Goal: Check status: Check status

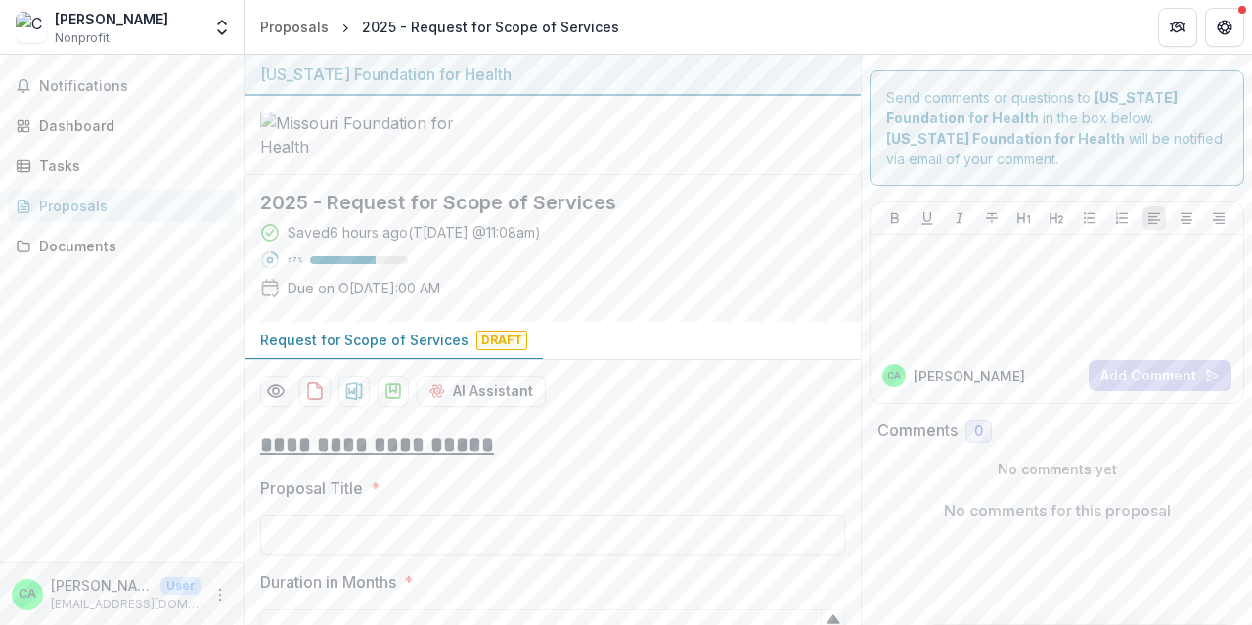
scroll to position [181, 0]
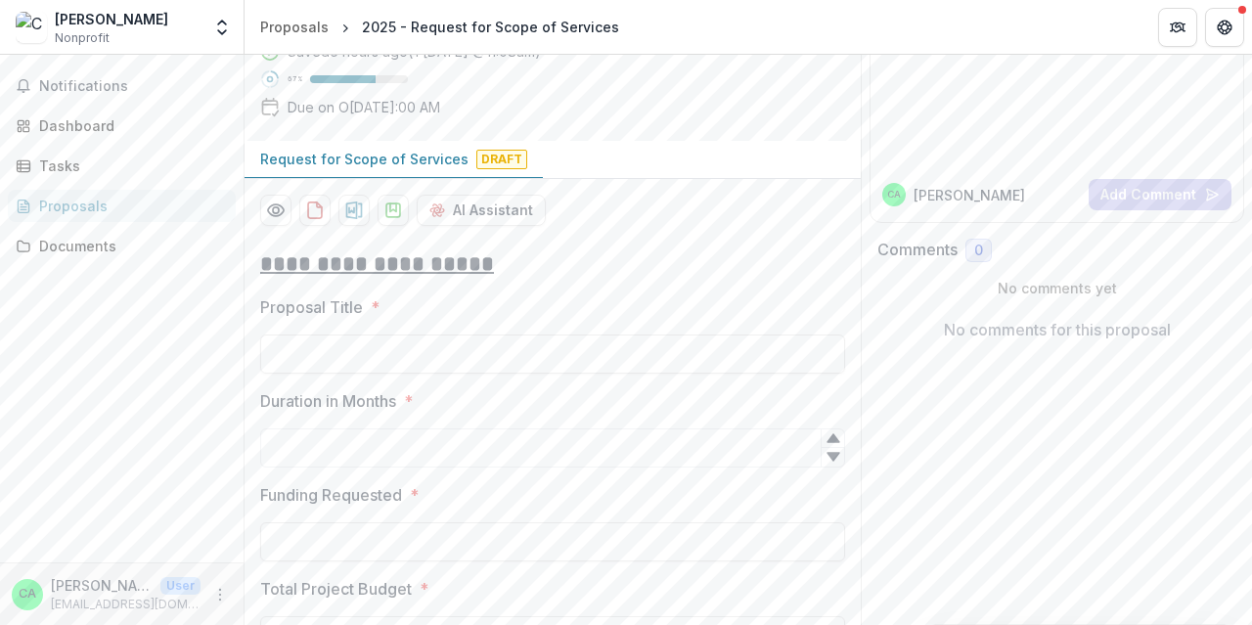
click at [412, 169] on p "Request for Scope of Services" at bounding box center [364, 159] width 208 height 21
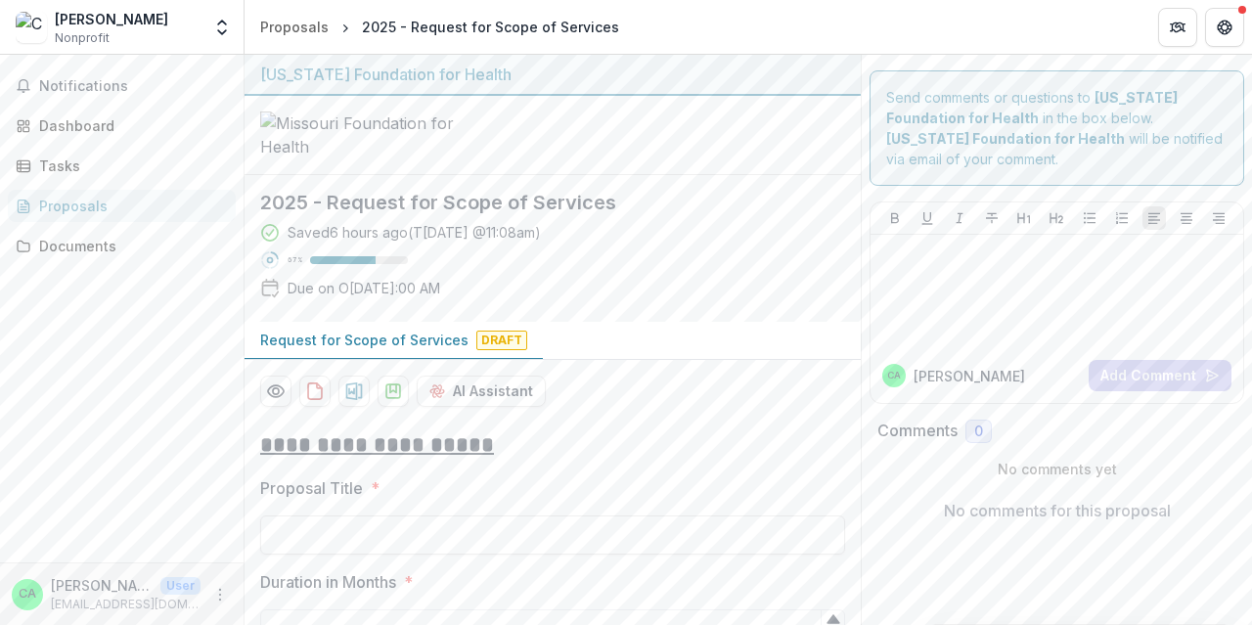
scroll to position [98, 0]
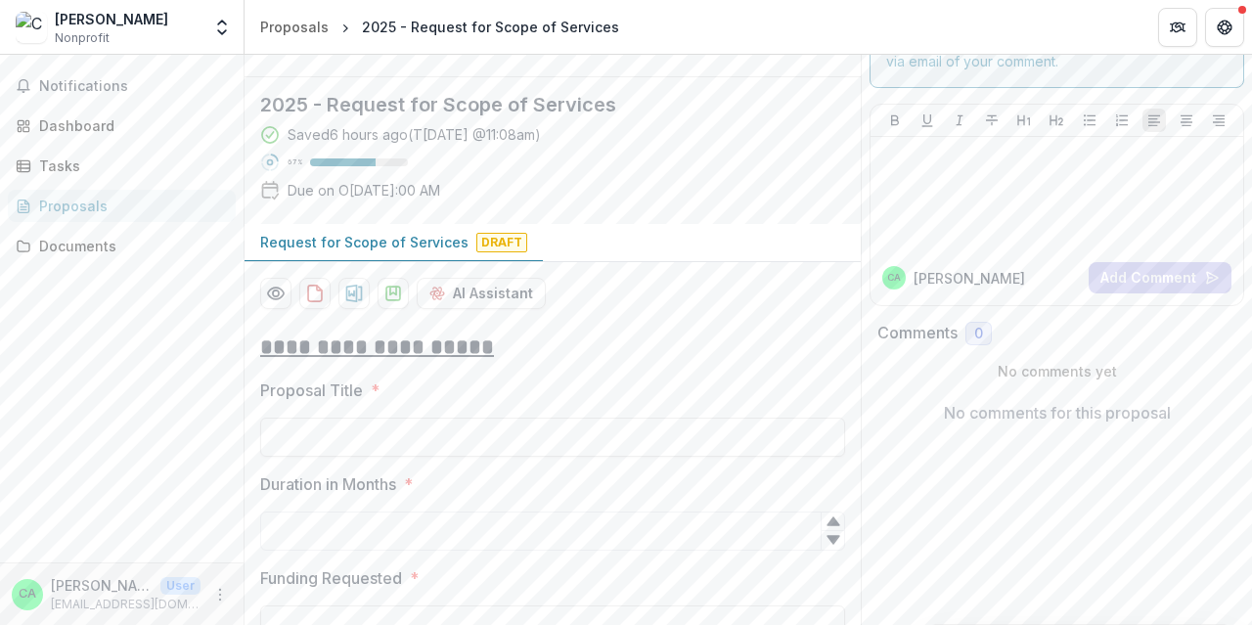
click at [493, 252] on span "Draft" at bounding box center [501, 243] width 51 height 20
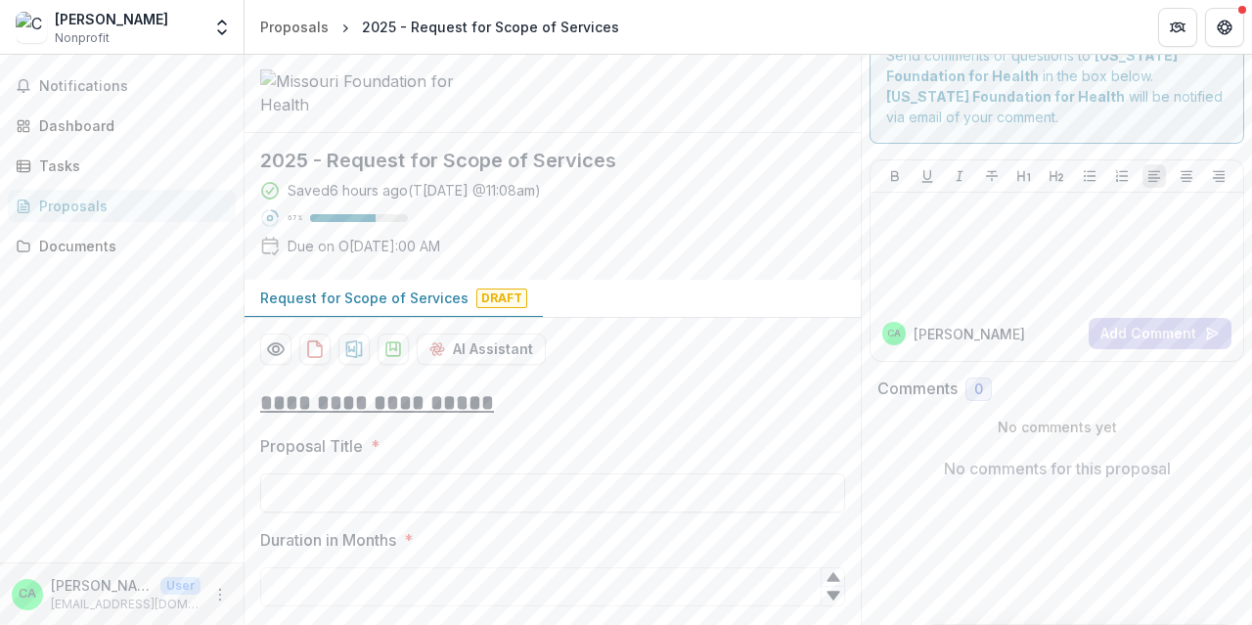
scroll to position [0, 0]
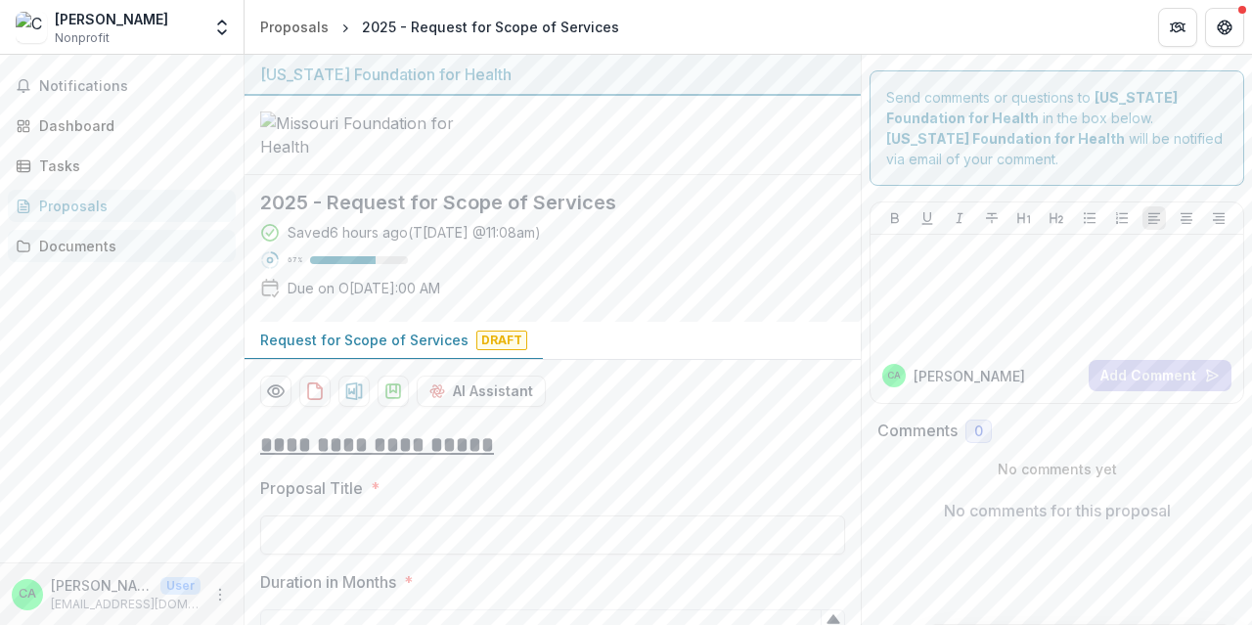
click at [88, 246] on div "Documents" at bounding box center [129, 246] width 181 height 21
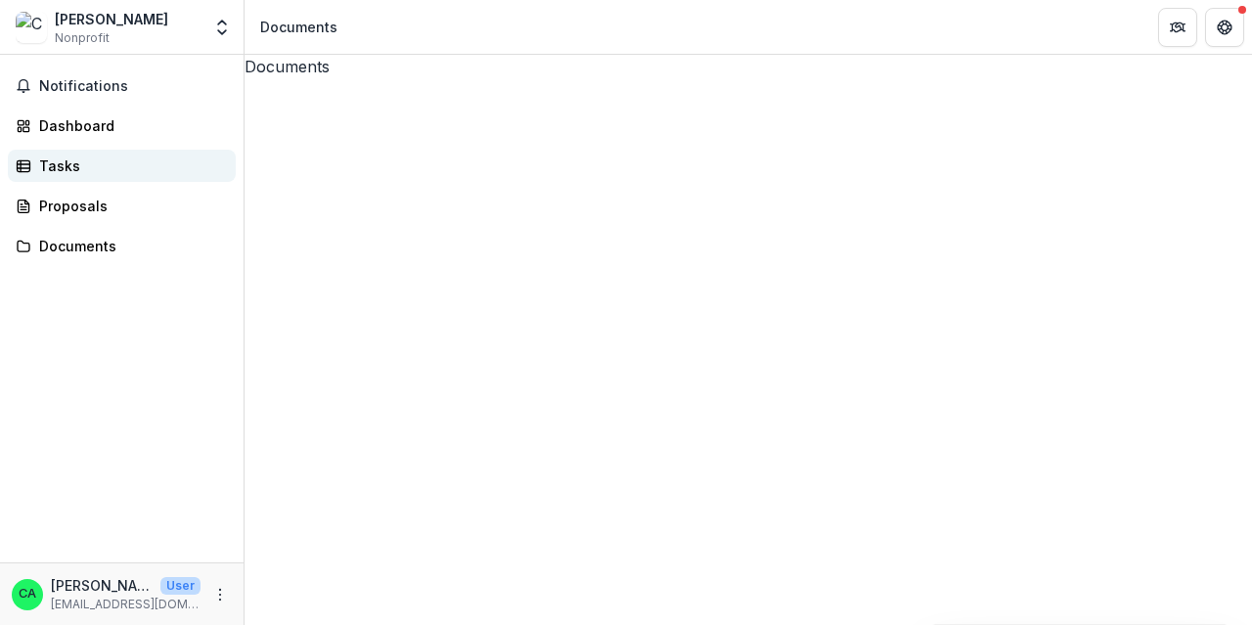
click at [67, 163] on div "Tasks" at bounding box center [129, 166] width 181 height 21
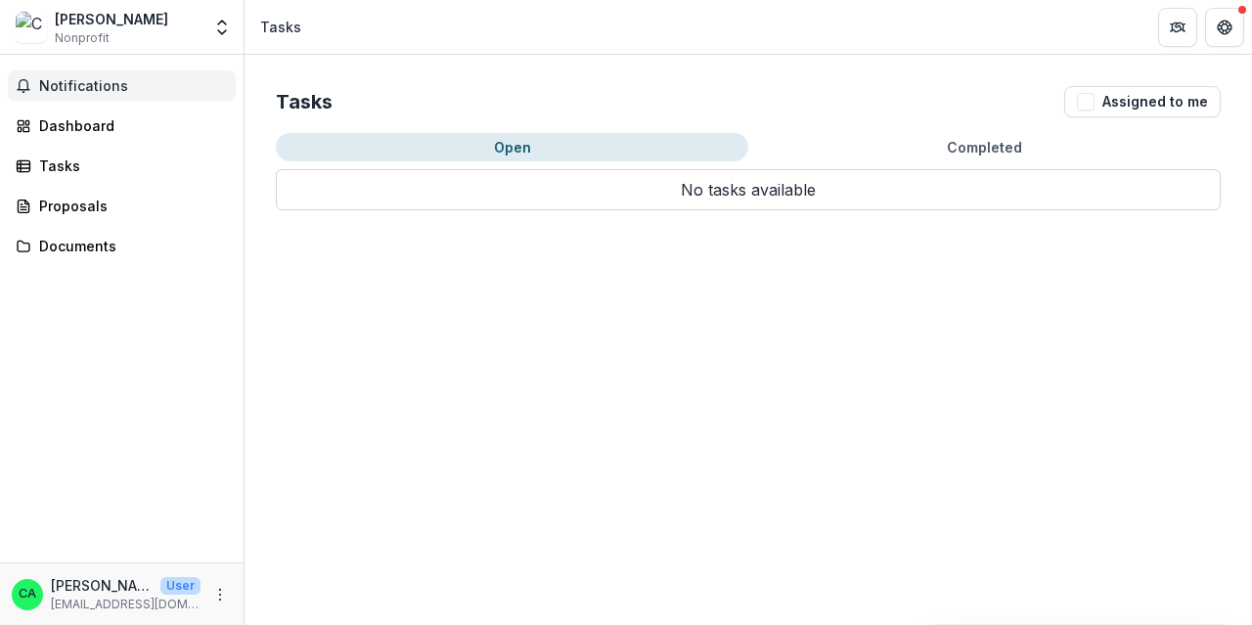
click at [74, 86] on span "Notifications" at bounding box center [133, 86] width 189 height 17
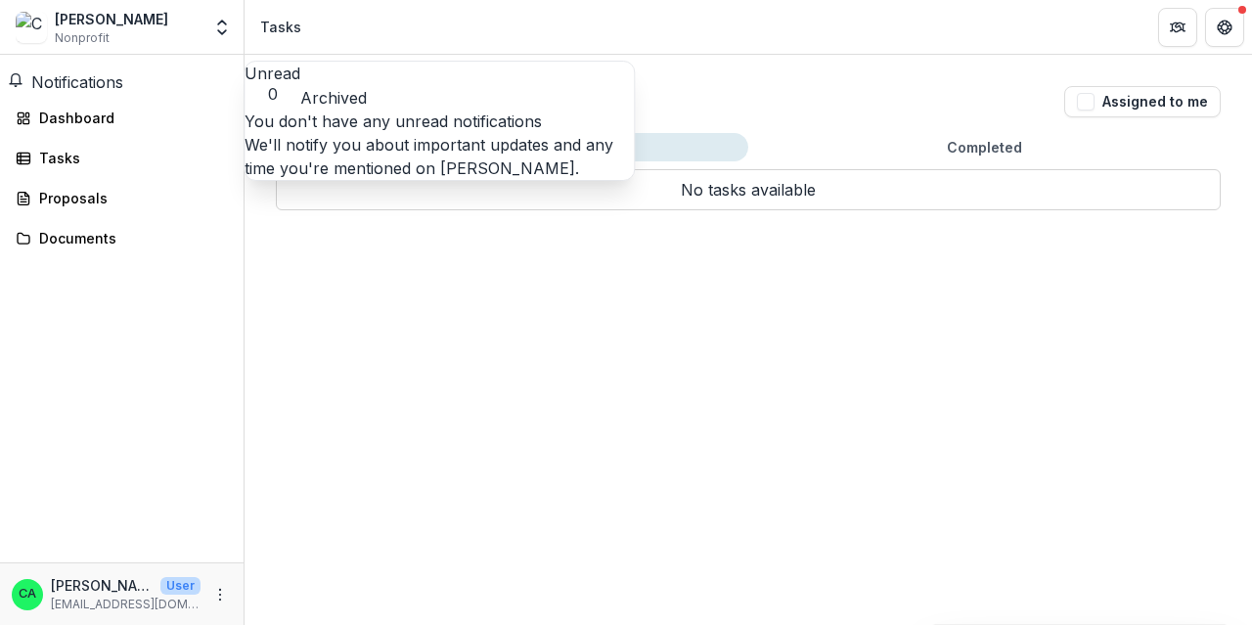
click at [367, 86] on button "Archived" at bounding box center [333, 97] width 67 height 23
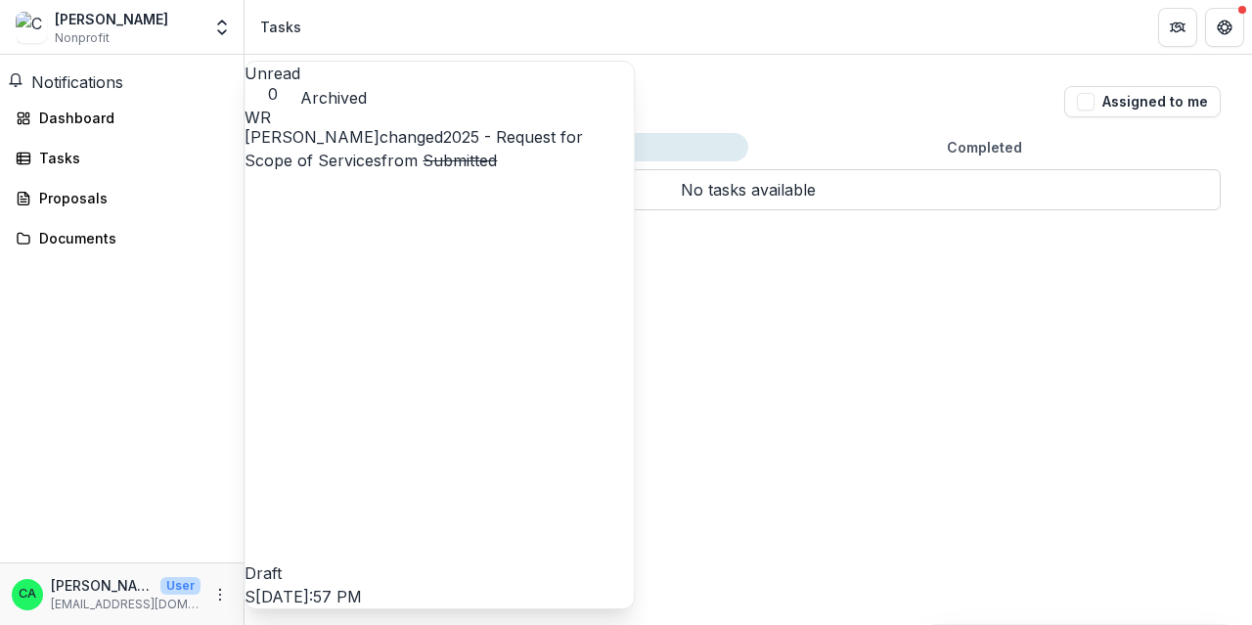
click at [434, 167] on link "2025 - Request for Scope of Services" at bounding box center [414, 148] width 338 height 43
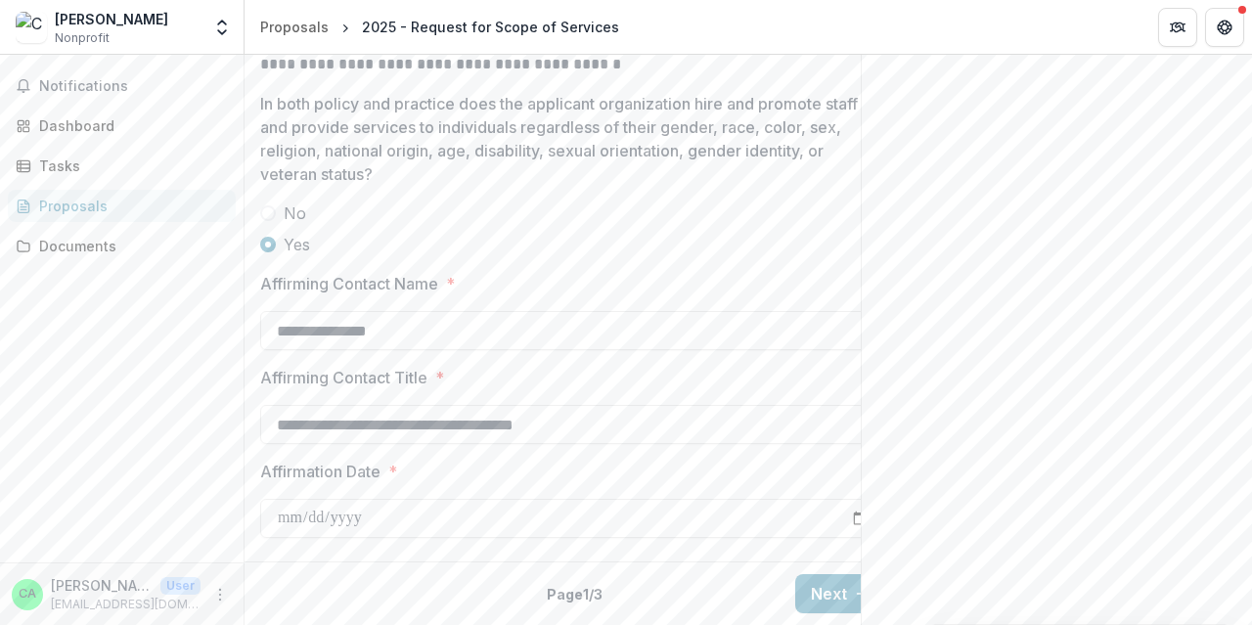
scroll to position [3997, 0]
click at [827, 576] on button "Next" at bounding box center [840, 593] width 91 height 39
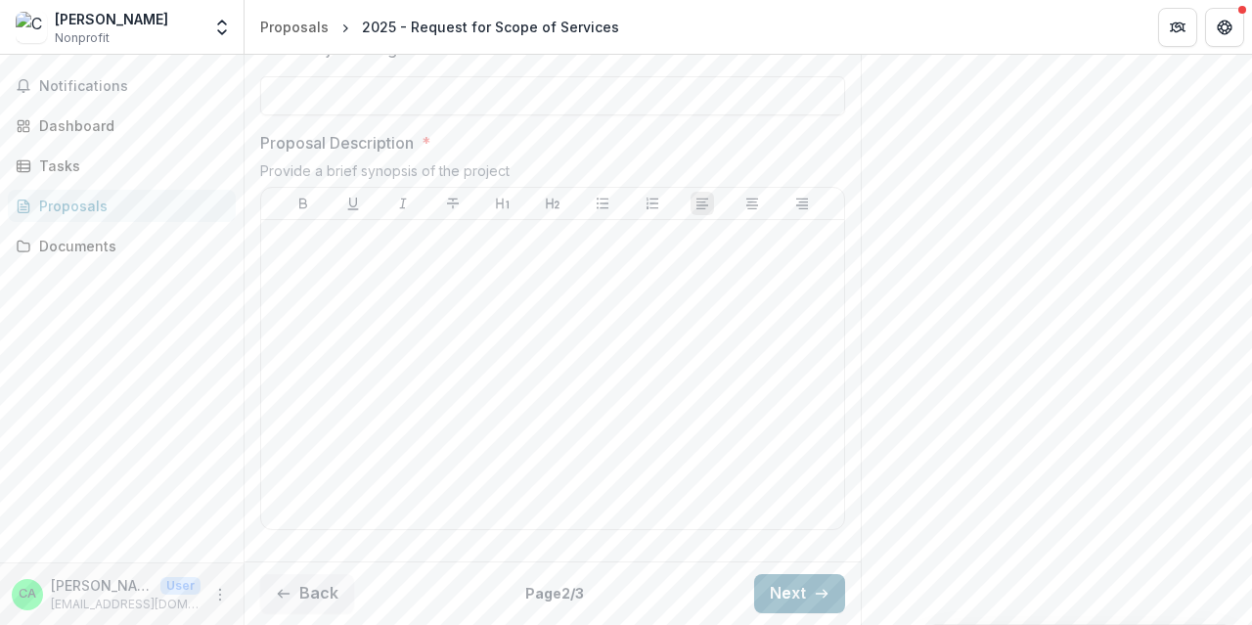
scroll to position [866, 0]
click at [794, 588] on button "Next" at bounding box center [799, 593] width 91 height 39
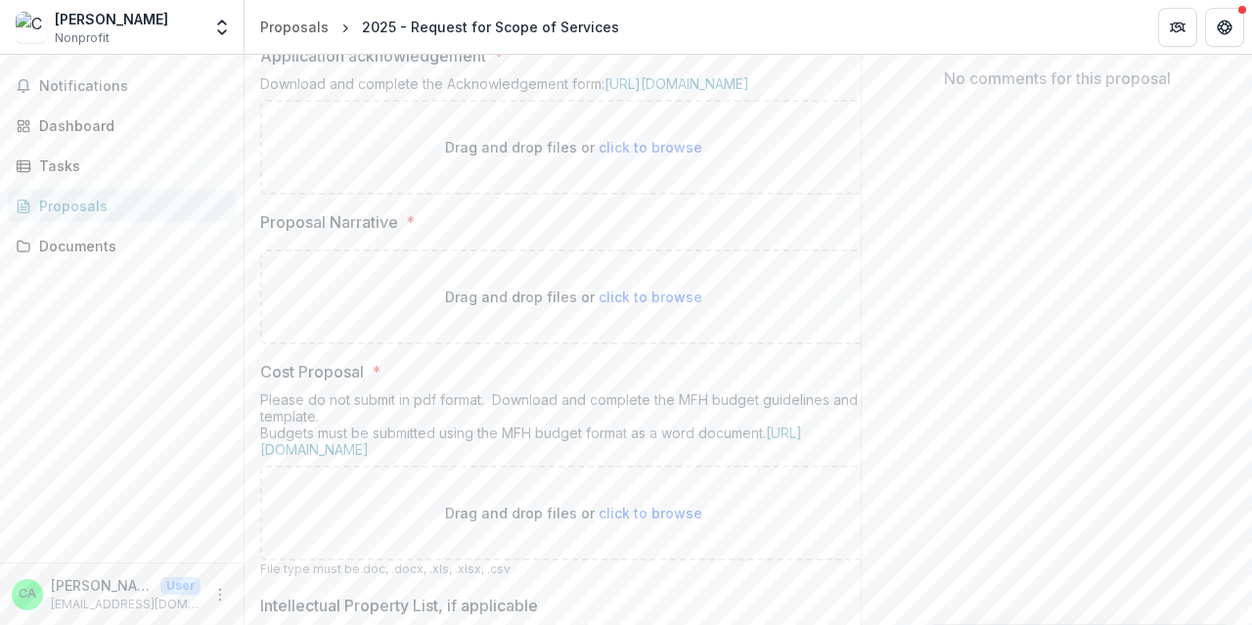
scroll to position [0, 0]
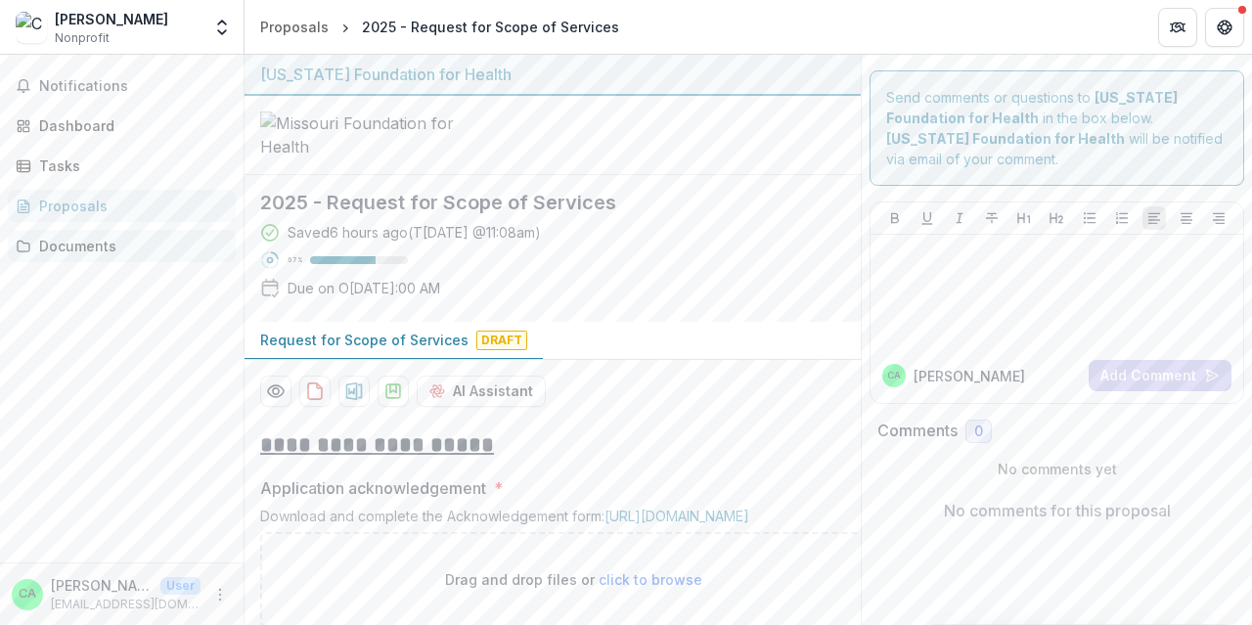
click at [66, 239] on div "Documents" at bounding box center [129, 246] width 181 height 21
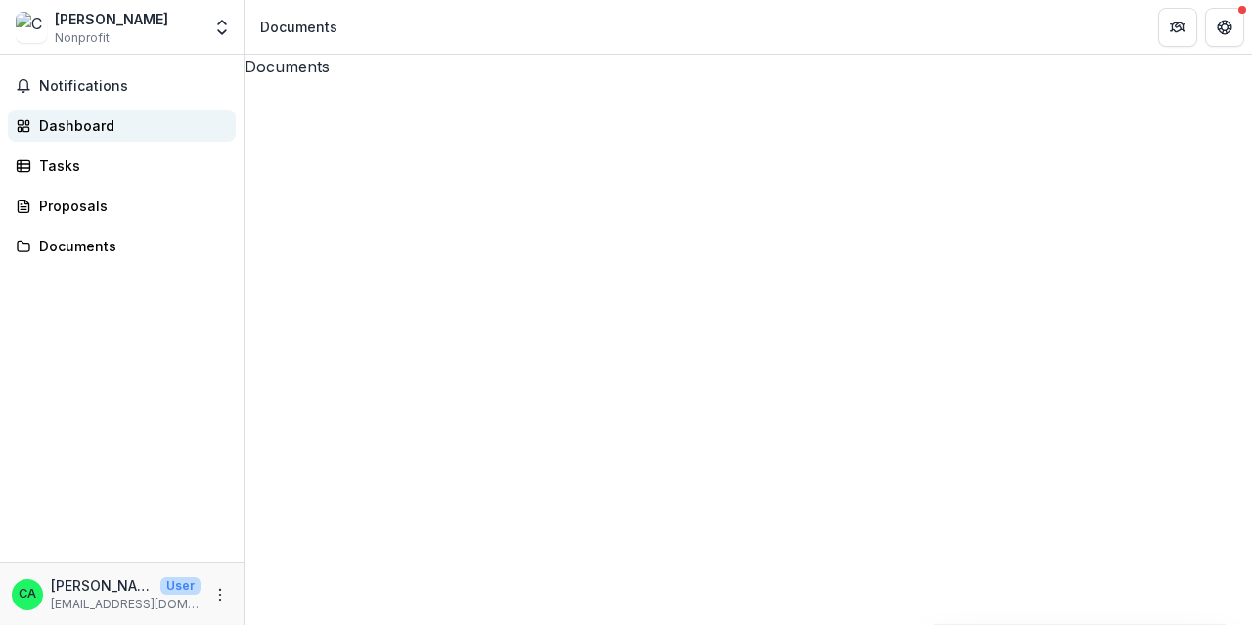
click at [67, 123] on div "Dashboard" at bounding box center [129, 125] width 181 height 21
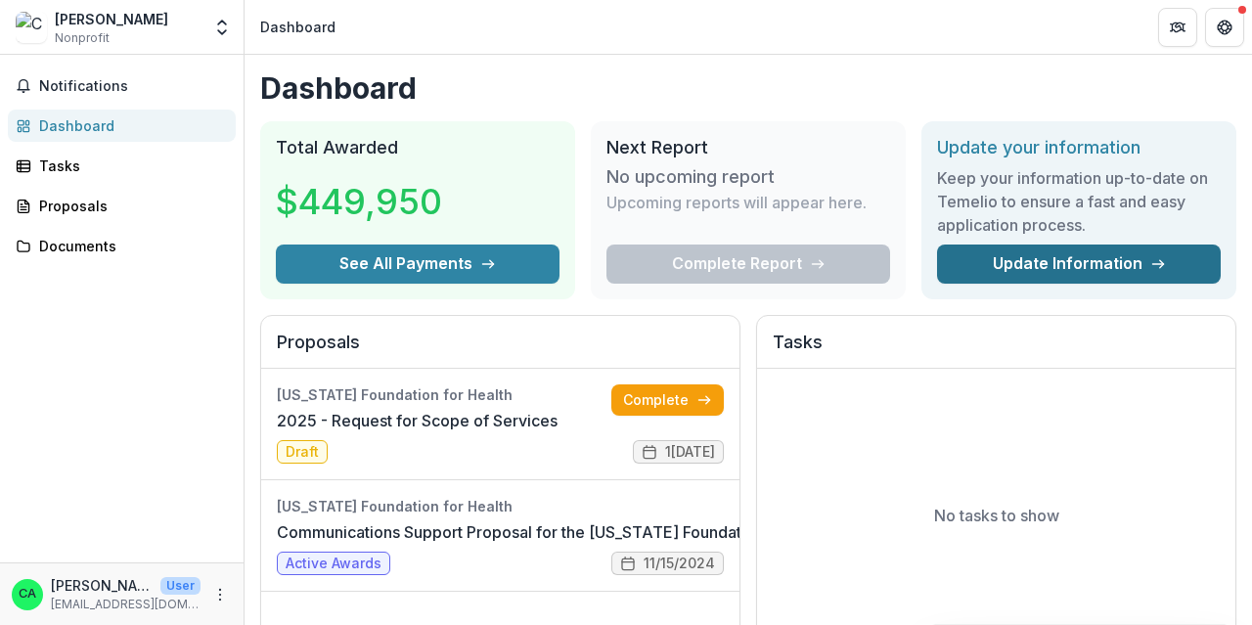
click at [1058, 259] on link "Update Information" at bounding box center [1079, 264] width 284 height 39
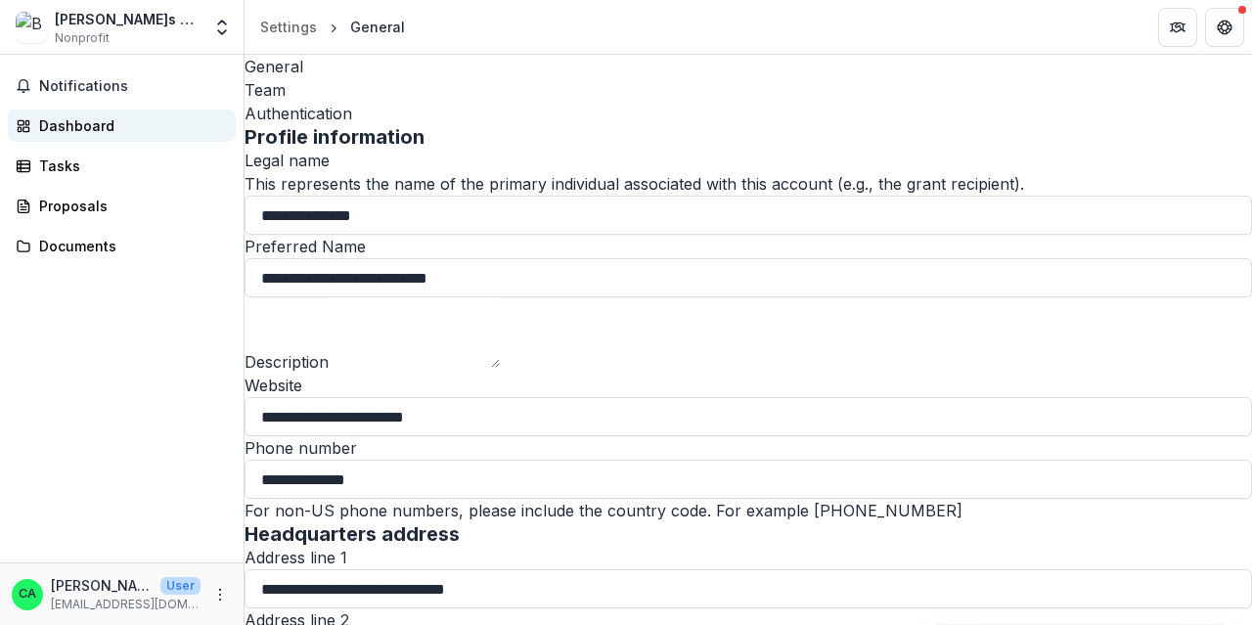
click at [57, 127] on div "Dashboard" at bounding box center [129, 125] width 181 height 21
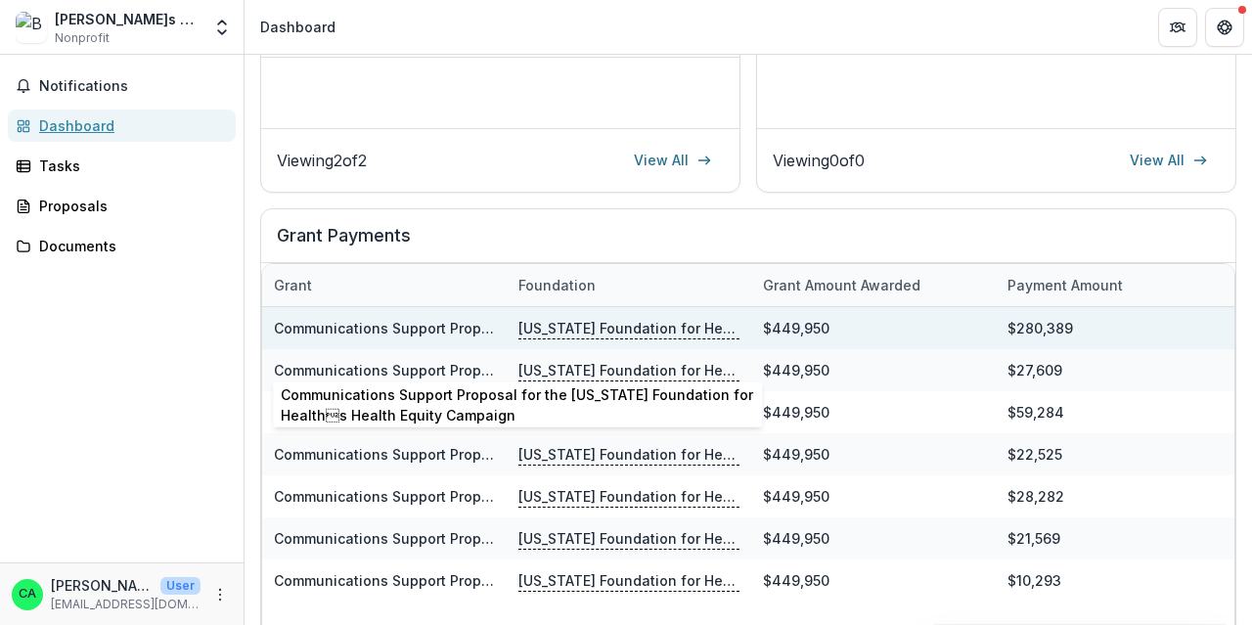
scroll to position [338, 0]
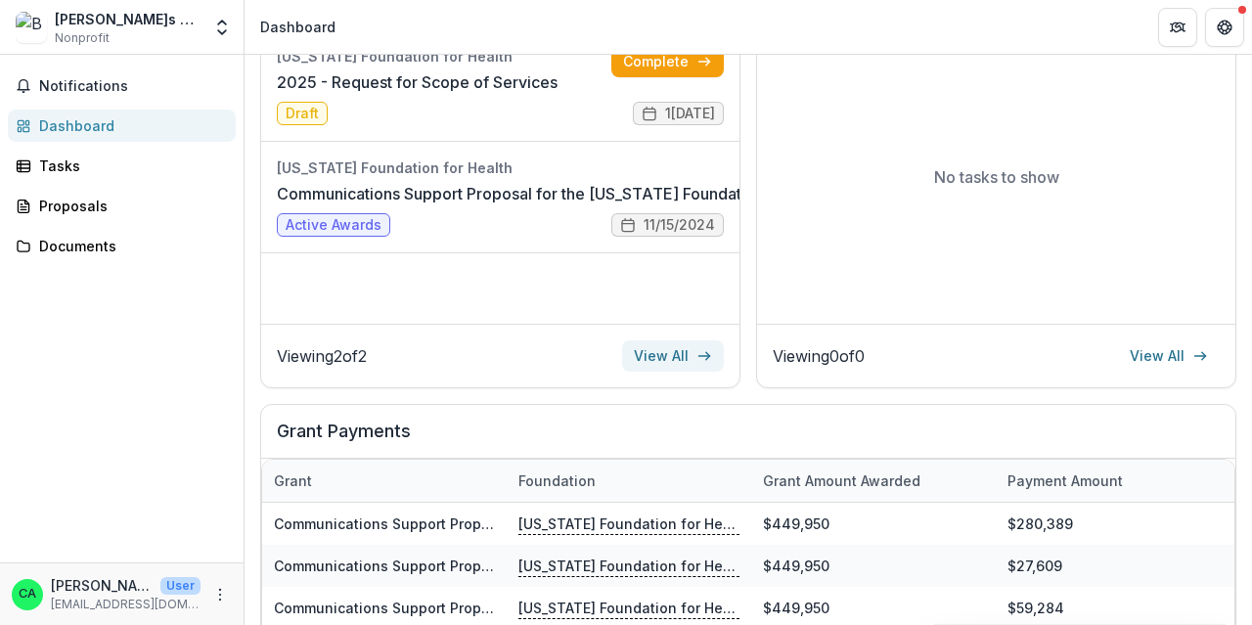
click at [655, 360] on link "View All" at bounding box center [673, 355] width 102 height 31
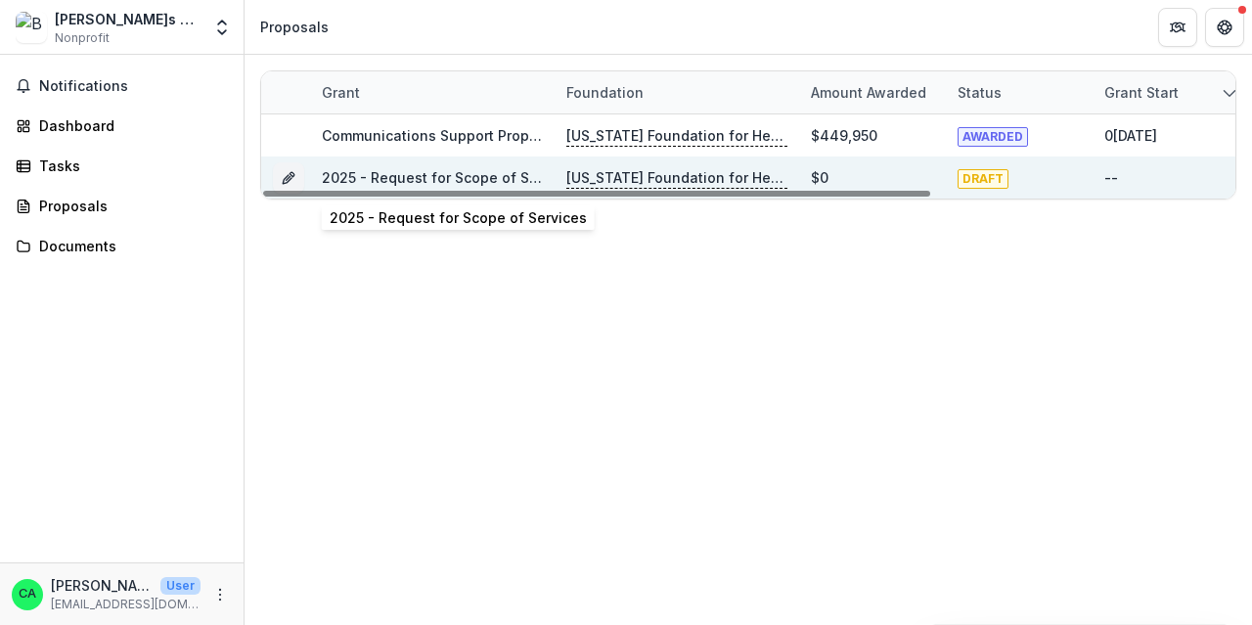
click at [432, 178] on link "2025 - Request for Scope of Services" at bounding box center [450, 177] width 257 height 17
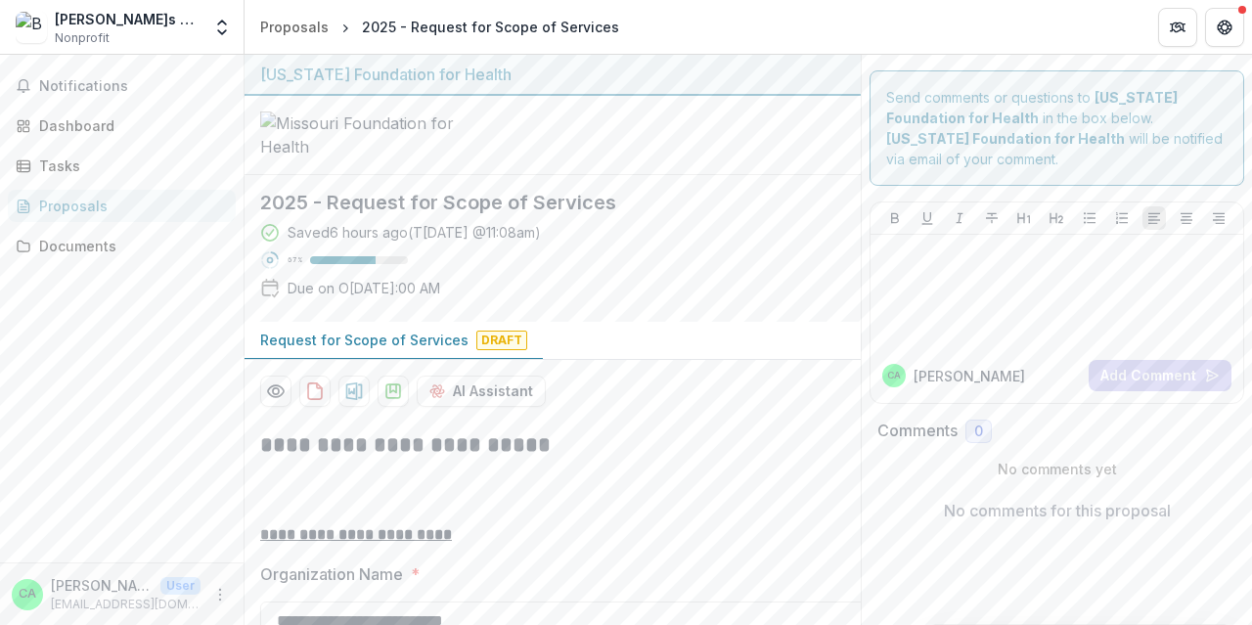
click at [589, 306] on div "Saved 6 hours ago ( T[DATE] @ 11:08am ) 67 % Due on O[DATE]:00 AM" at bounding box center [537, 264] width 554 height 84
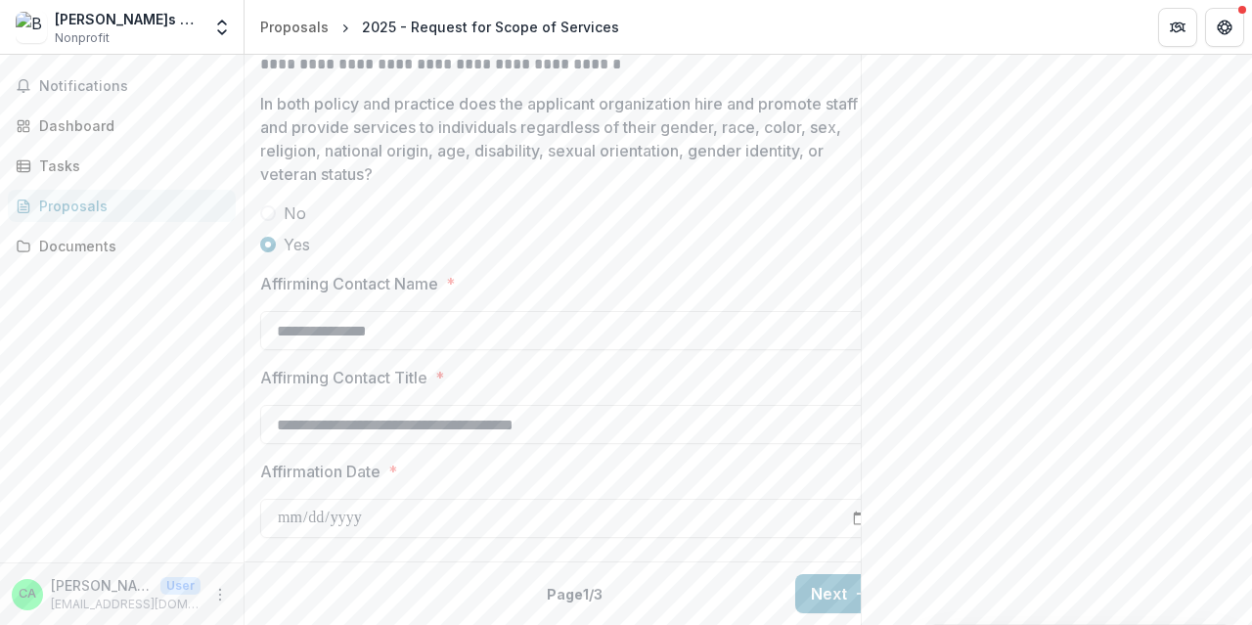
scroll to position [3997, 0]
click at [830, 584] on button "Next" at bounding box center [840, 593] width 91 height 39
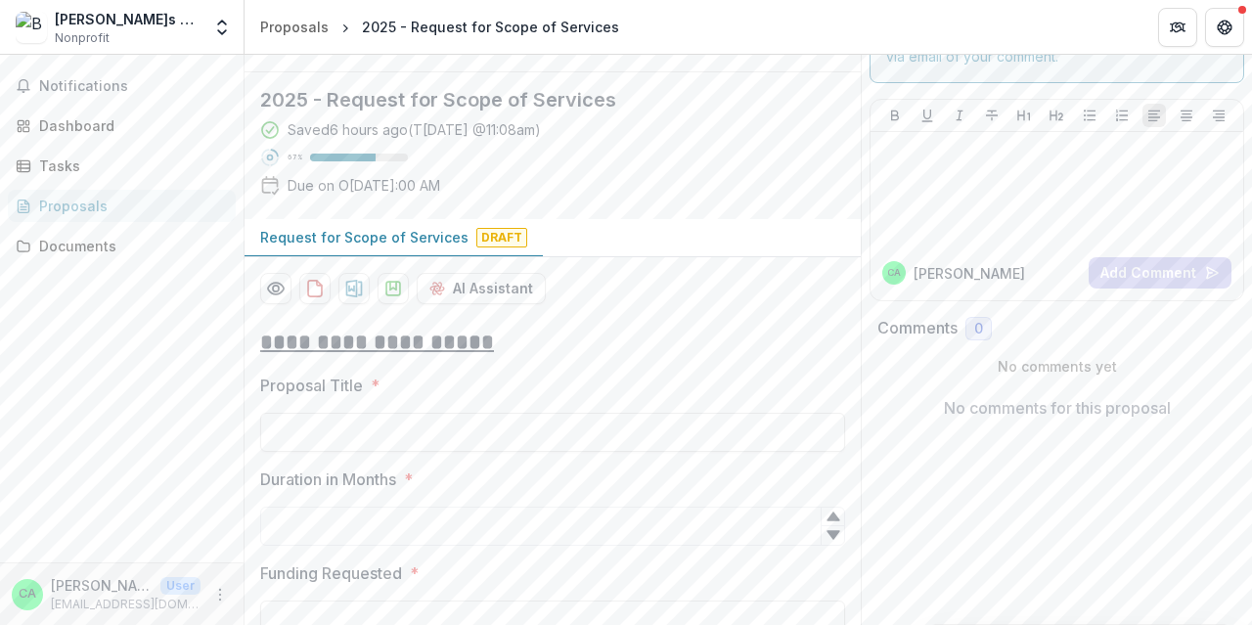
scroll to position [126, 0]
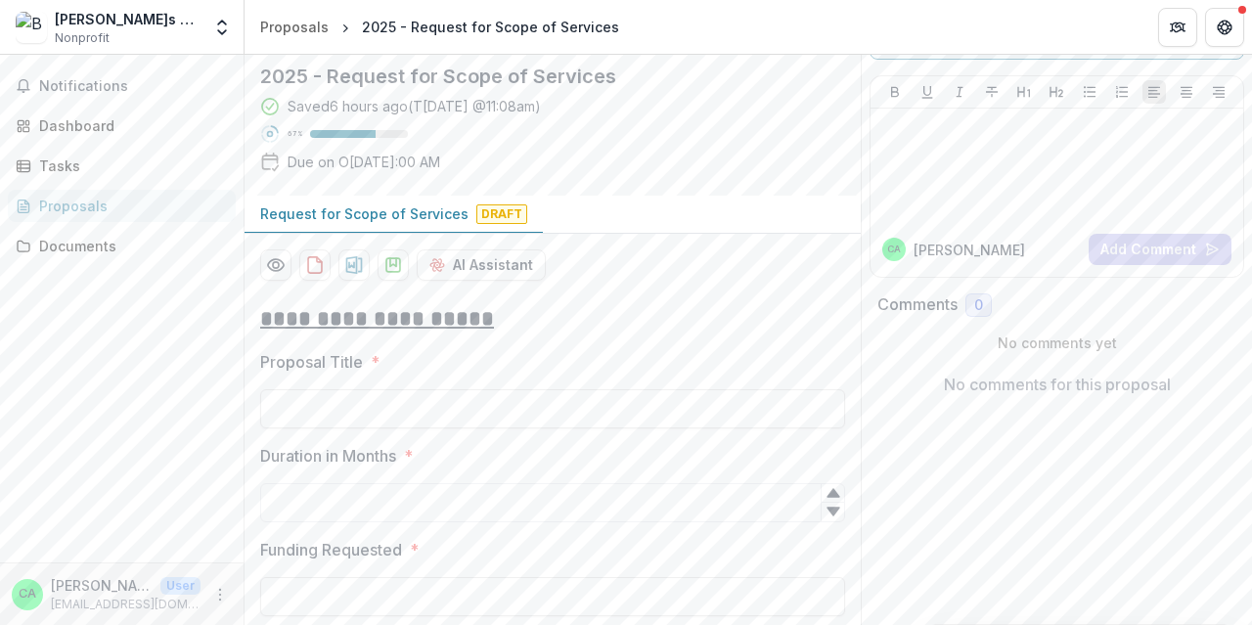
click at [489, 224] on span "Draft" at bounding box center [501, 214] width 51 height 20
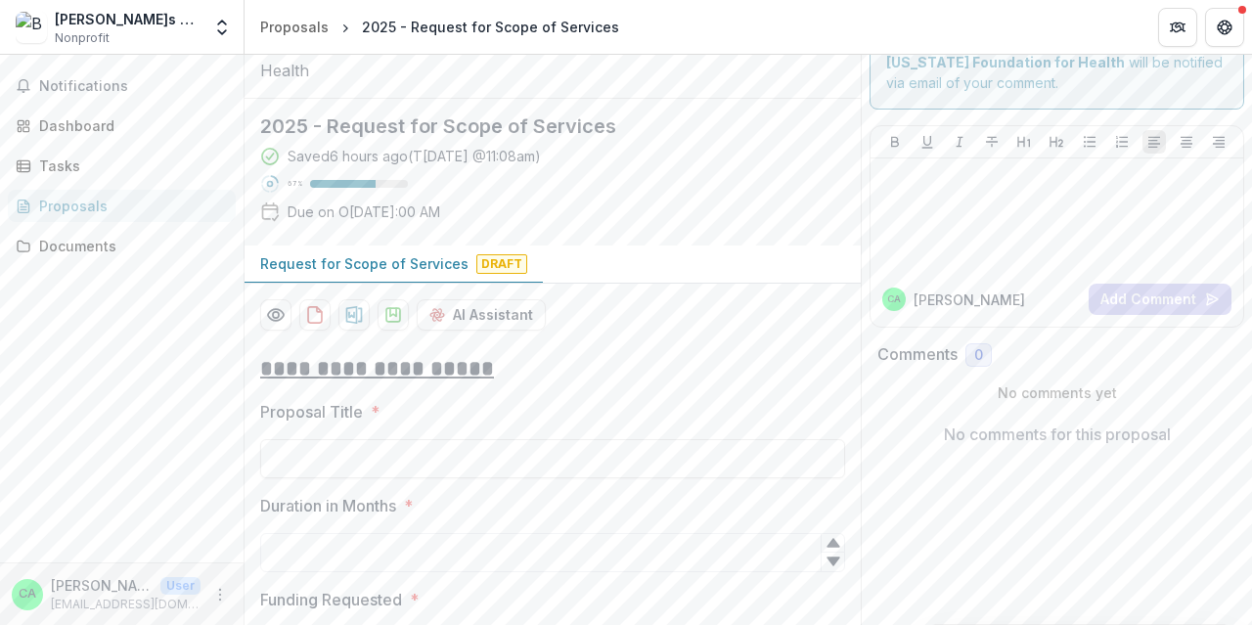
scroll to position [0, 0]
